Goal: Transaction & Acquisition: Purchase product/service

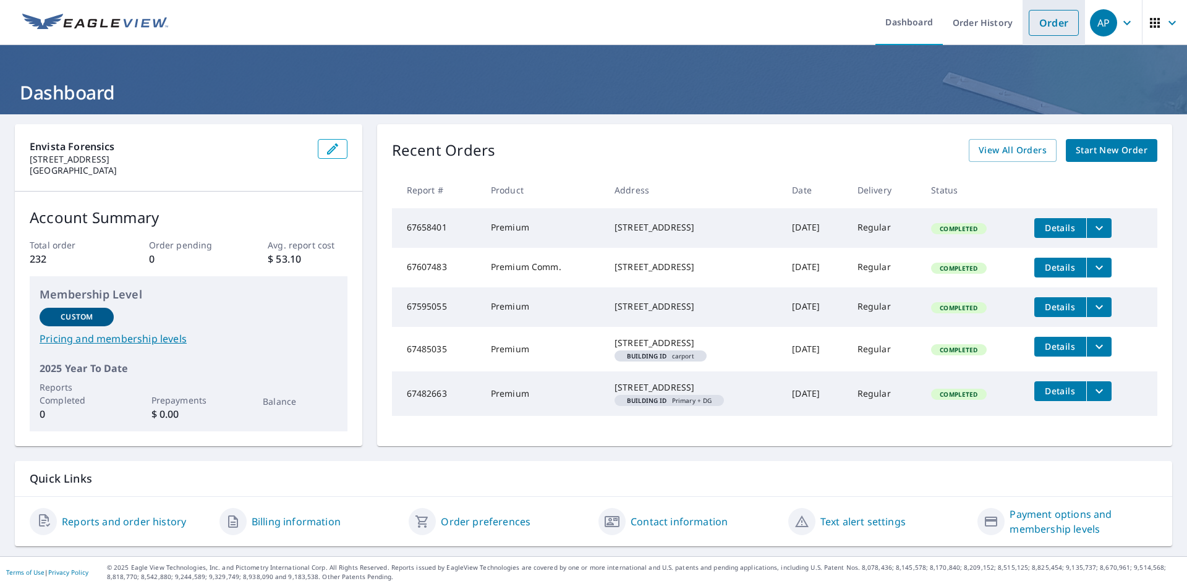
click at [1049, 23] on link "Order" at bounding box center [1054, 23] width 50 height 26
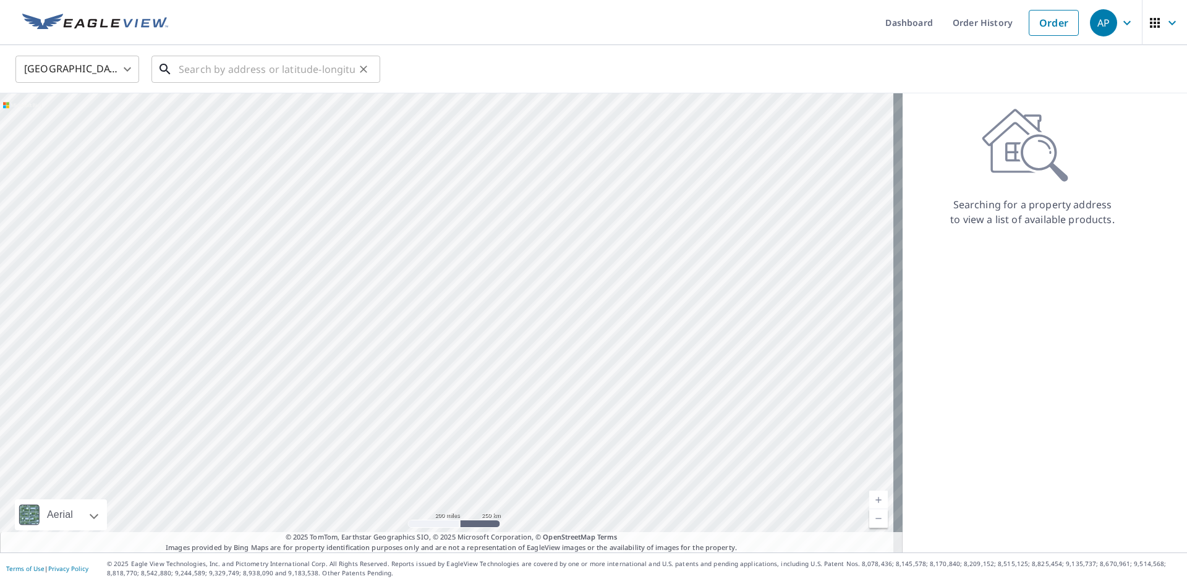
click at [186, 71] on input "text" at bounding box center [267, 69] width 176 height 35
paste input "[STREET_ADDRESS]"
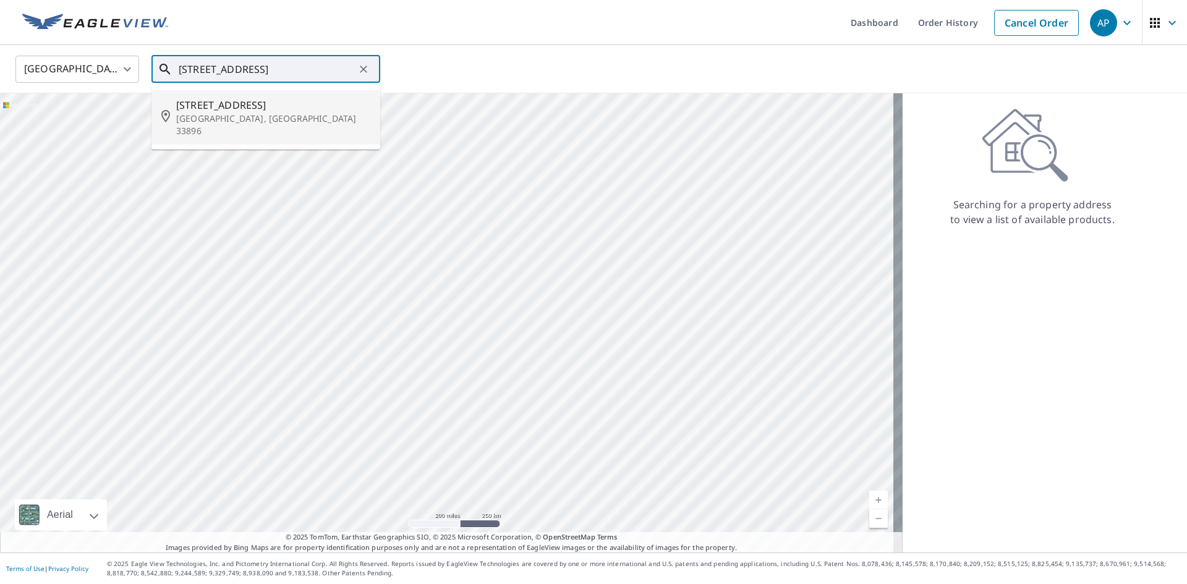
click at [220, 106] on span "[STREET_ADDRESS]" at bounding box center [273, 105] width 194 height 15
type input "[STREET_ADDRESS][PERSON_NAME]"
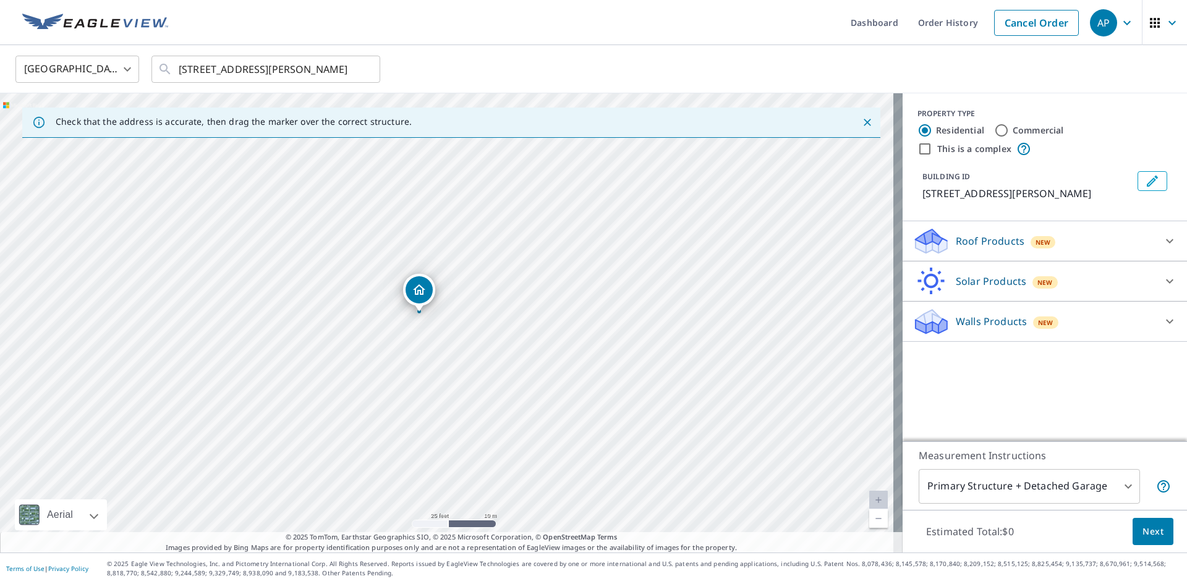
drag, startPoint x: 392, startPoint y: 300, endPoint x: 410, endPoint y: 329, distance: 34.2
click at [410, 329] on div "[STREET_ADDRESS][PERSON_NAME]" at bounding box center [451, 323] width 903 height 460
click at [982, 244] on p "Roof Products" at bounding box center [990, 241] width 69 height 15
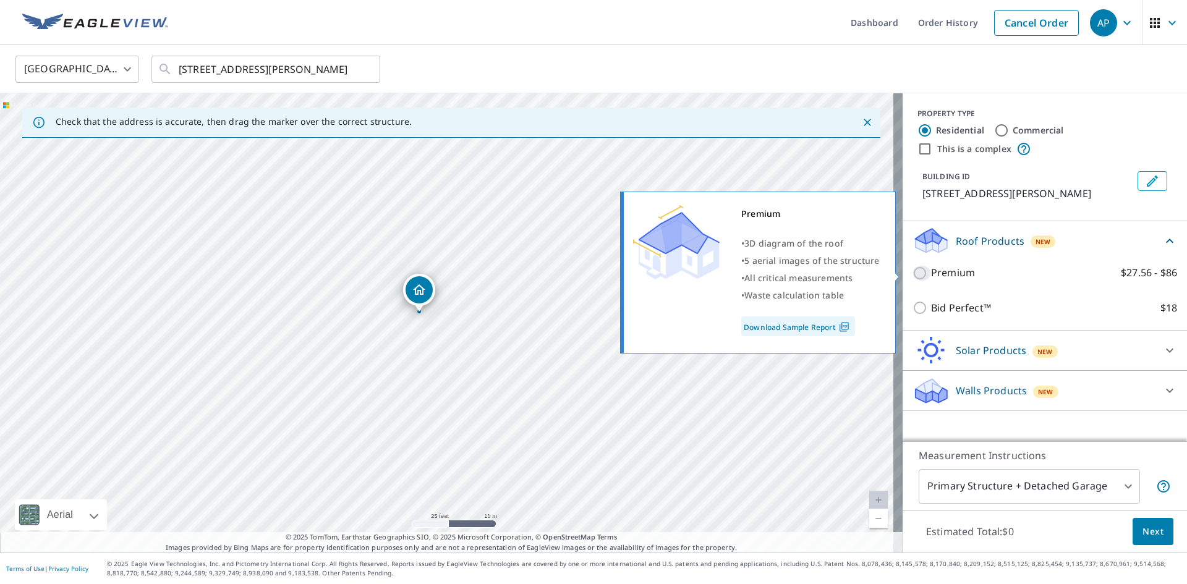
click at [915, 276] on input "Premium $27.56 - $86" at bounding box center [922, 273] width 19 height 15
checkbox input "true"
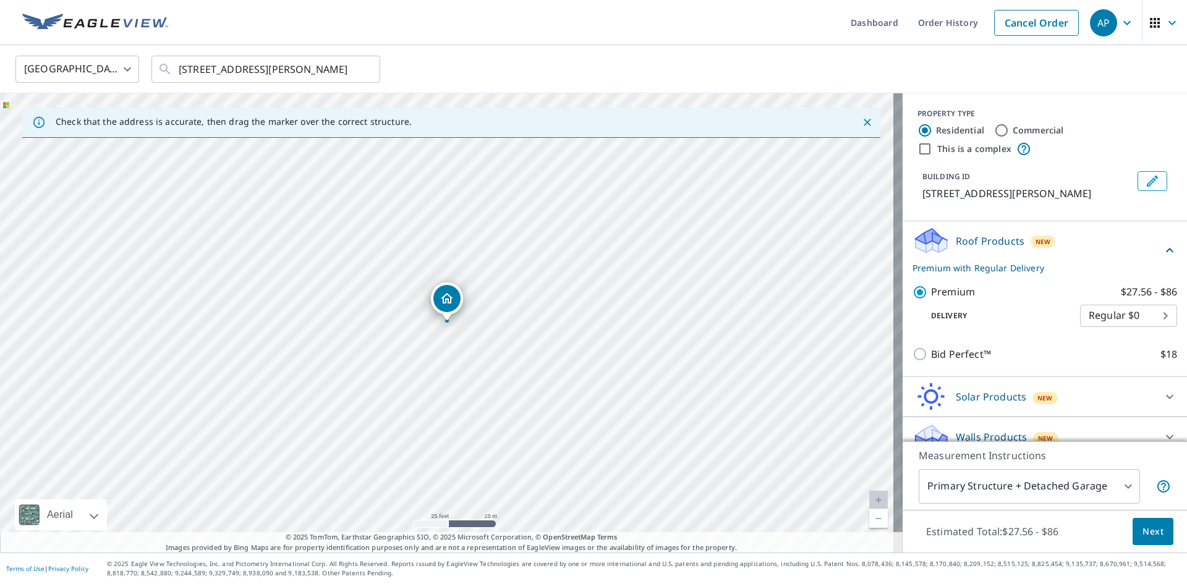
scroll to position [16, 0]
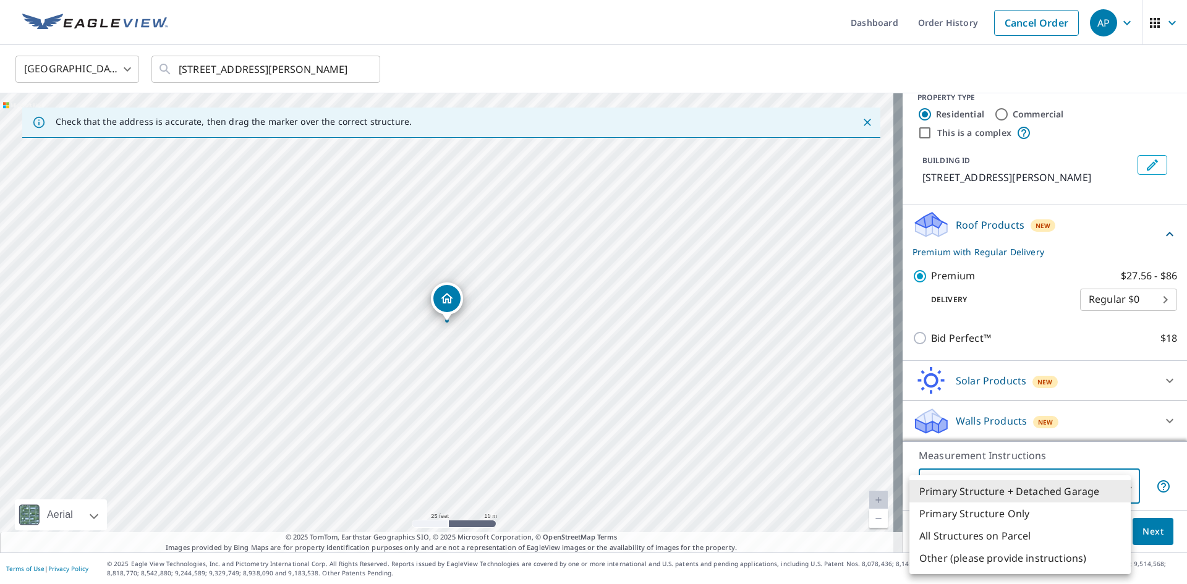
click at [1118, 485] on body "AP AP Dashboard Order History Cancel Order AP United States [GEOGRAPHIC_DATA] ​…" at bounding box center [593, 292] width 1187 height 584
click at [1017, 510] on li "Primary Structure Only" at bounding box center [1020, 514] width 221 height 22
type input "2"
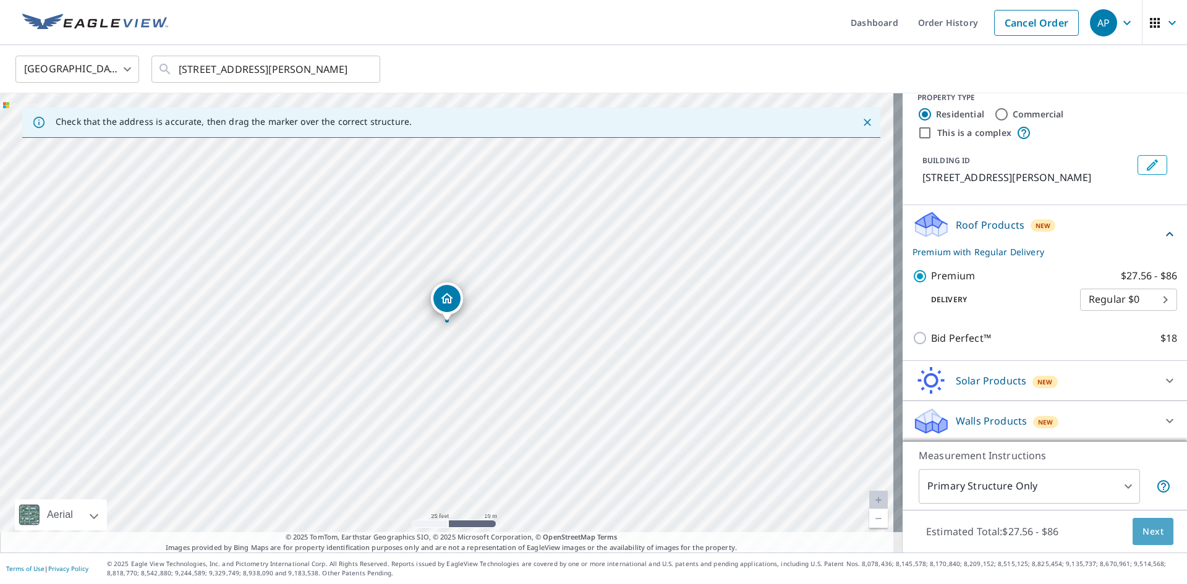
click at [1143, 528] on span "Next" at bounding box center [1153, 531] width 21 height 15
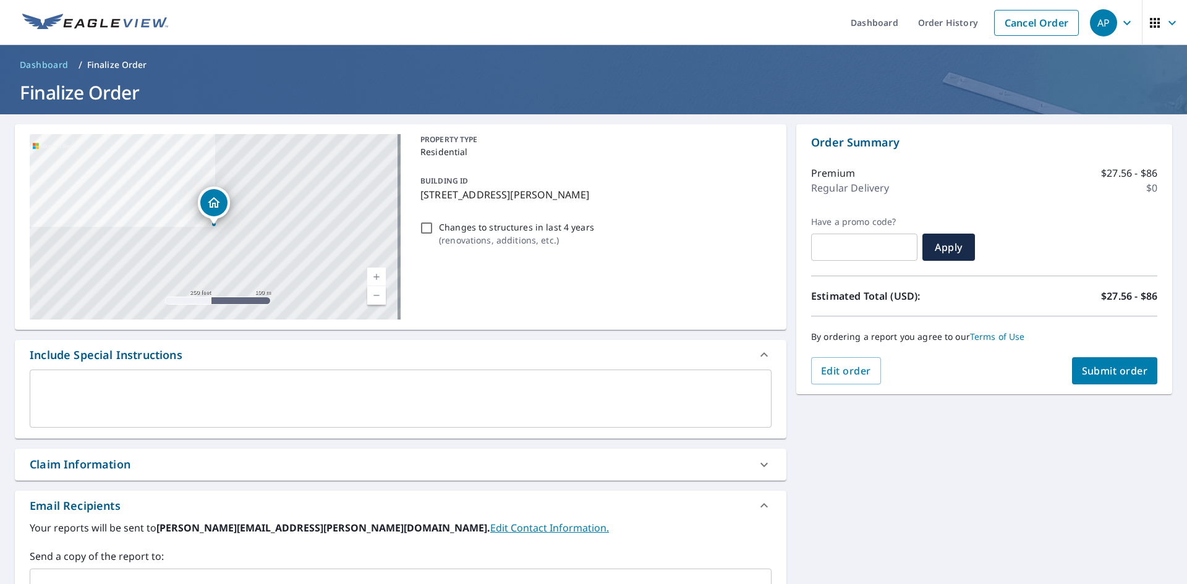
click at [1104, 369] on span "Submit order" at bounding box center [1115, 371] width 66 height 14
checkbox input "true"
